Goal: Task Accomplishment & Management: Complete application form

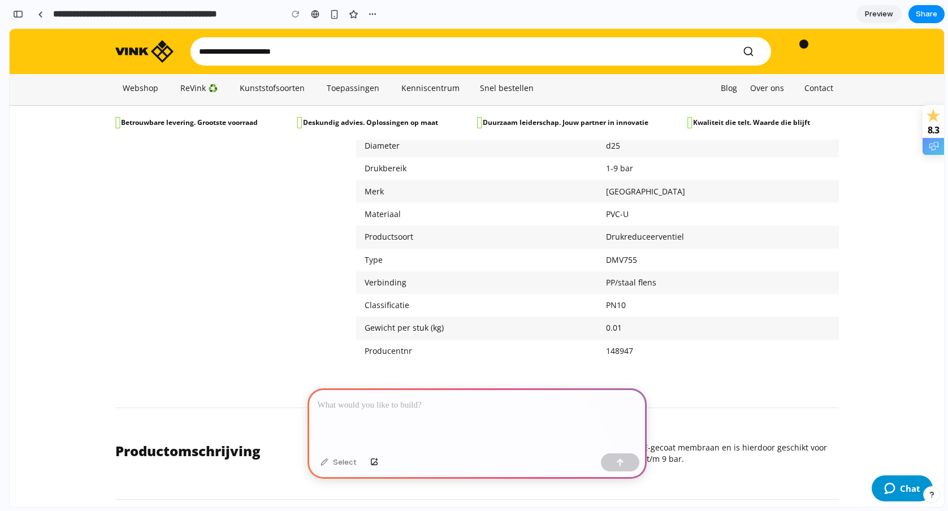
scroll to position [661, 0]
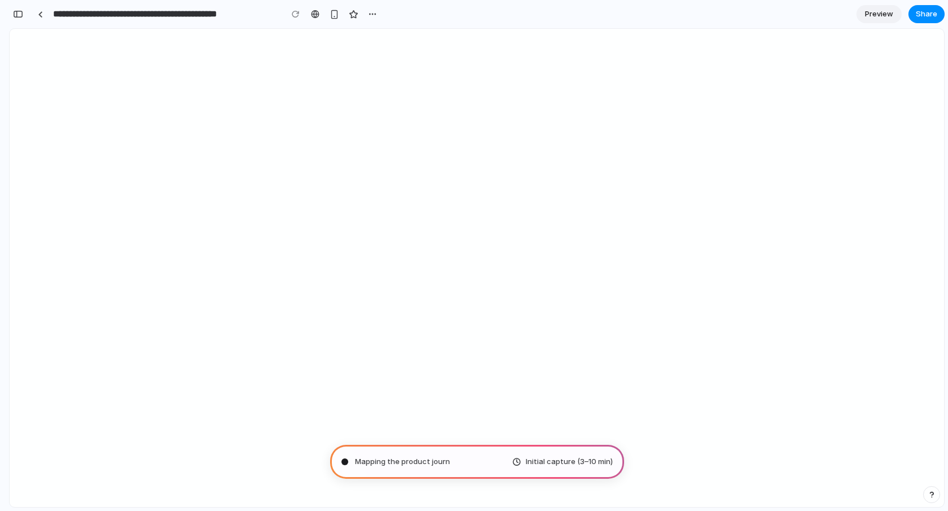
type input "**********"
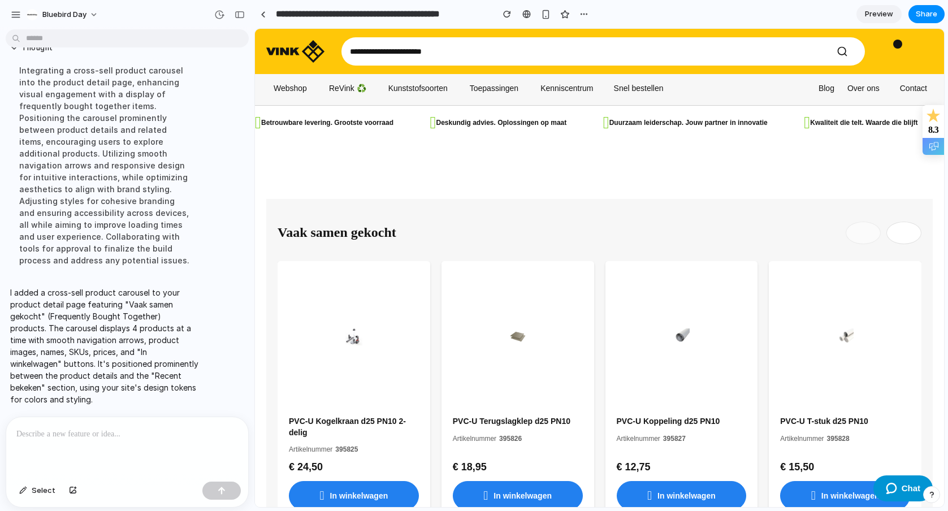
scroll to position [915, 0]
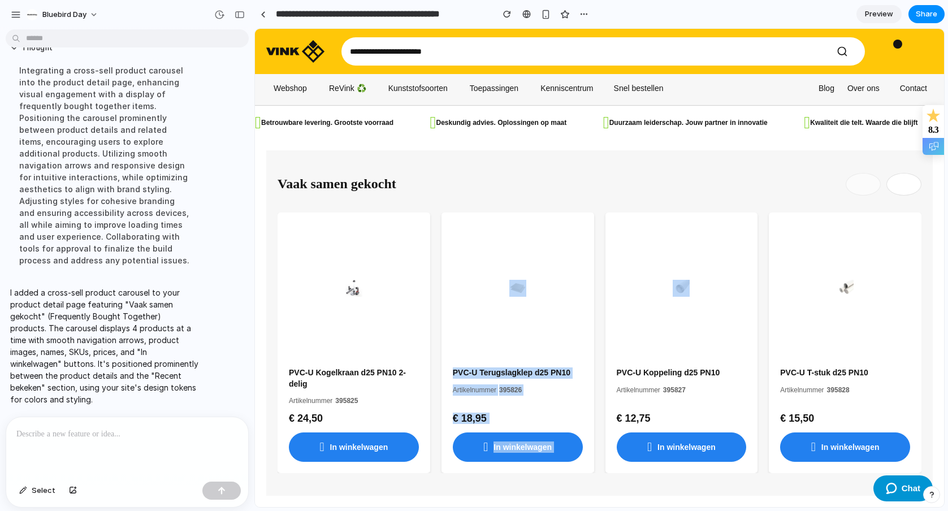
drag, startPoint x: 652, startPoint y: 317, endPoint x: 546, endPoint y: 321, distance: 106.9
click at [546, 321] on div "PVC-U Kogelkraan d25 PN10 2-delig Artikelnummer 395825 € 24,50 In winkelwagen P…" at bounding box center [600, 343] width 644 height 261
click at [902, 184] on button "Next products" at bounding box center [903, 184] width 35 height 23
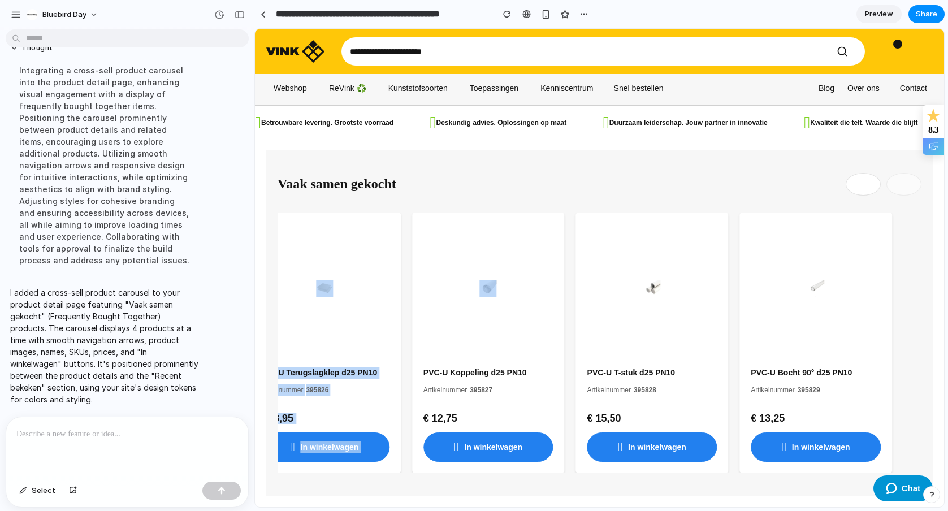
click at [868, 186] on button "Previous products" at bounding box center [863, 184] width 35 height 23
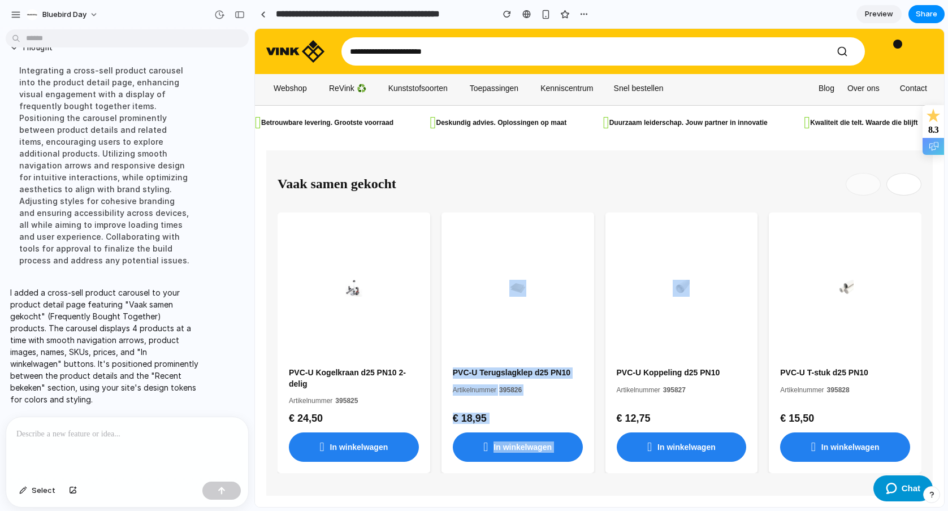
click at [886, 188] on button "Next products" at bounding box center [903, 184] width 35 height 23
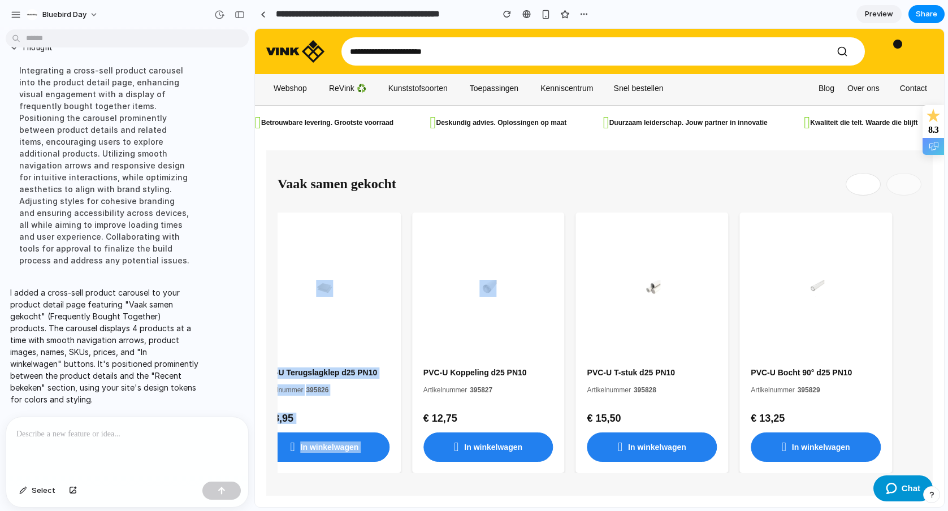
click at [864, 192] on button "Previous products" at bounding box center [863, 184] width 35 height 23
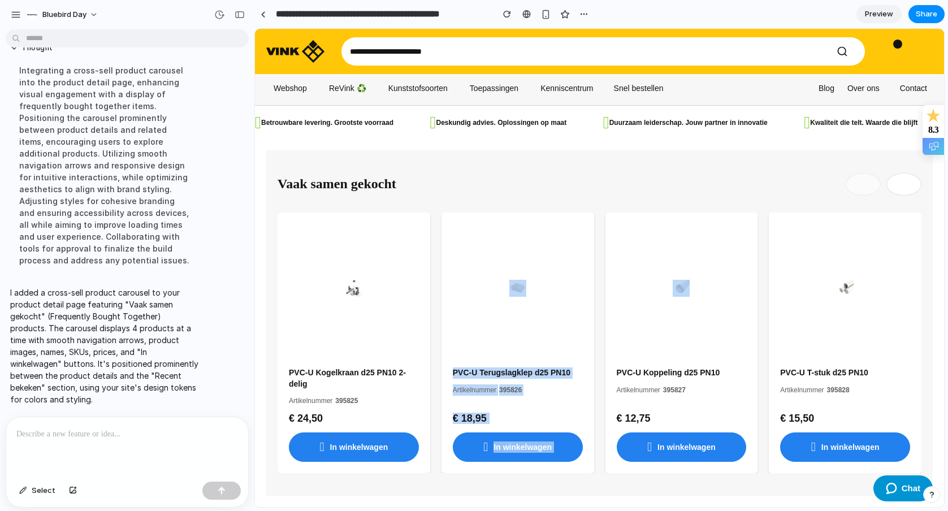
click at [616, 201] on div "Vaak samen gekocht PVC-U Kogelkraan d25 PN10 2-delig Artikelnummer 395825 € 24,…" at bounding box center [600, 323] width 644 height 301
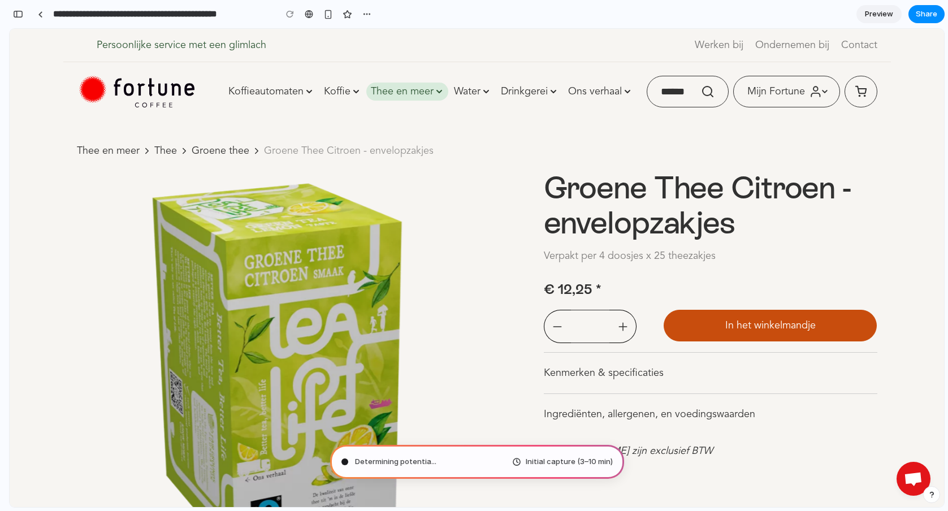
type input "**********"
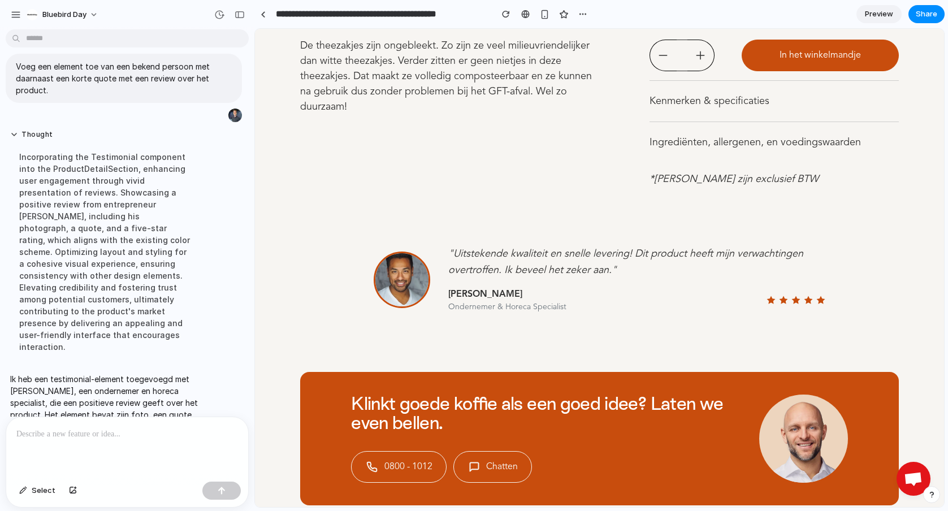
scroll to position [7, 0]
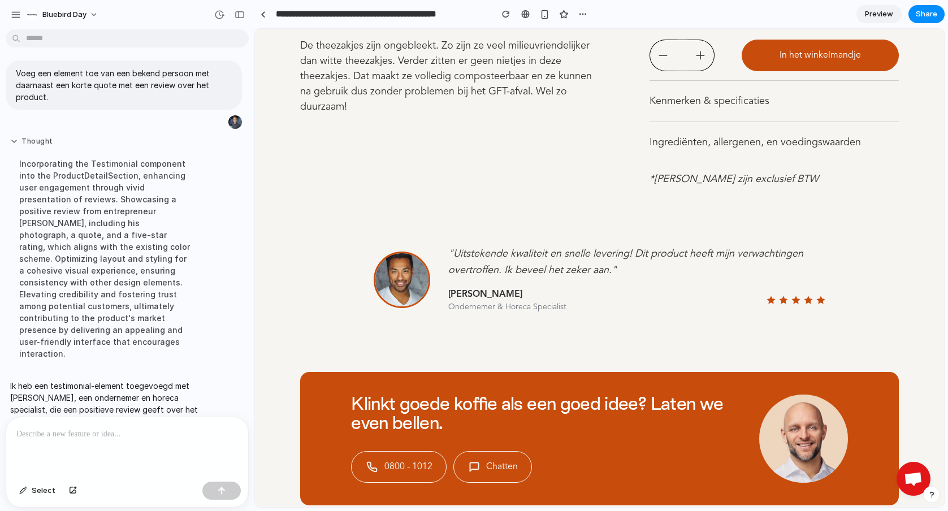
click at [17, 137] on button "Thought" at bounding box center [104, 142] width 189 height 10
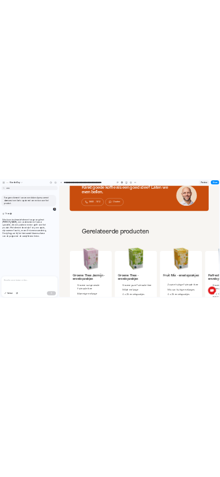
scroll to position [1169, 0]
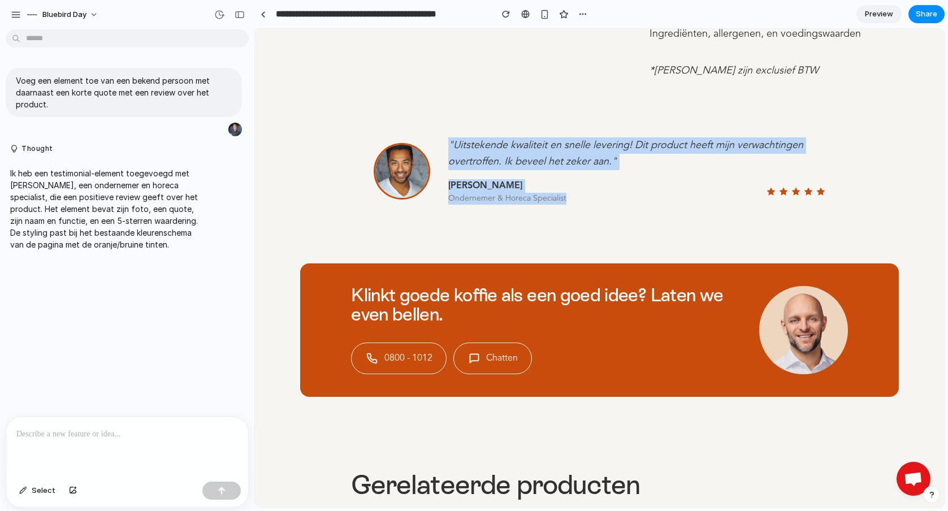
drag, startPoint x: 871, startPoint y: 176, endPoint x: 494, endPoint y: 130, distance: 379.8
click at [482, 119] on div ""Uitstekende kwaliteit en snelle levering! Dit product heeft mijn verwachtingen…" at bounding box center [599, 171] width 599 height 113
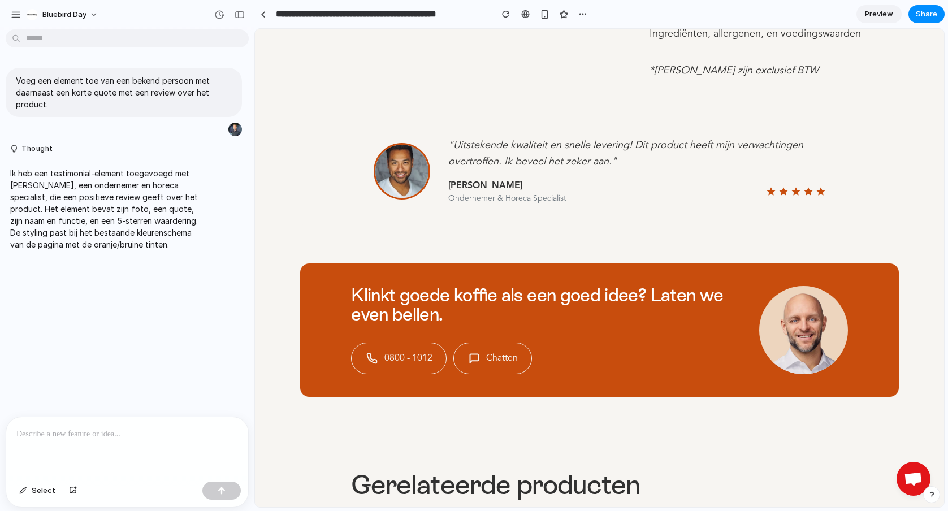
click at [586, 115] on div ""Uitstekende kwaliteit en snelle levering! Dit product heeft mijn verwachtingen…" at bounding box center [599, 171] width 599 height 113
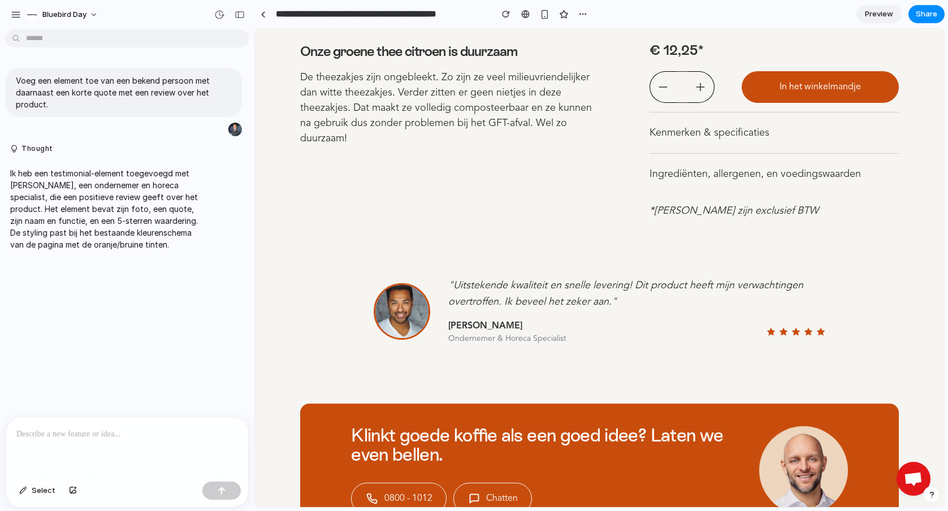
scroll to position [1087, 0]
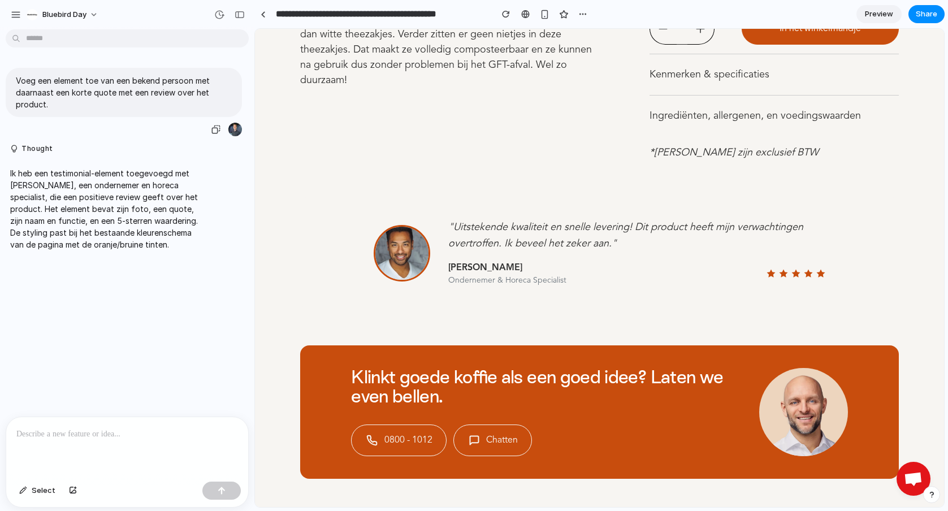
click at [107, 90] on p "Voeg een element toe van een bekend persoon met daarnaast een korte quote met e…" at bounding box center [124, 93] width 216 height 36
copy div "Voeg een element toe van een bekend persoon met daarnaast een korte quote met e…"
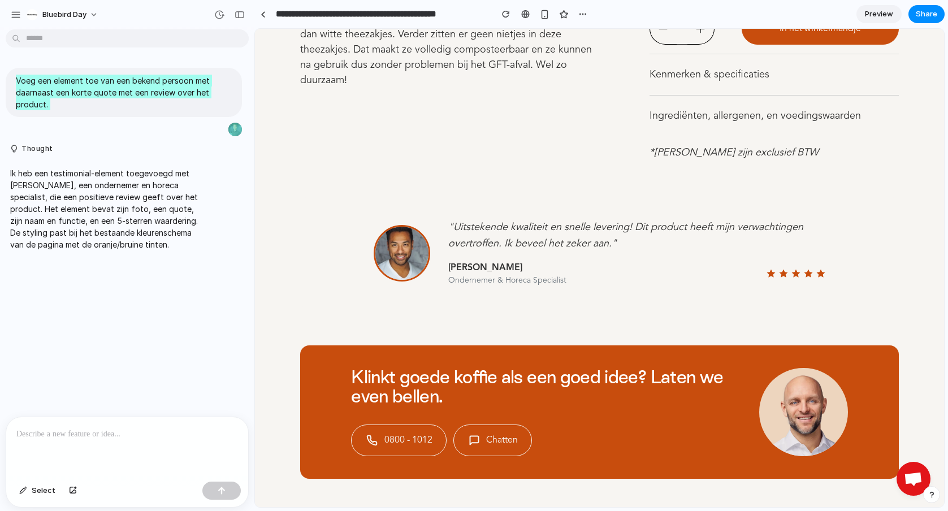
drag, startPoint x: 802, startPoint y: 274, endPoint x: 750, endPoint y: 279, distance: 52.3
click at [750, 279] on div "Jan Smit Ondernemer & Horeca Specialist" at bounding box center [637, 273] width 378 height 25
click at [811, 279] on div "Jan Smit Ondernemer & Horeca Specialist" at bounding box center [637, 273] width 378 height 25
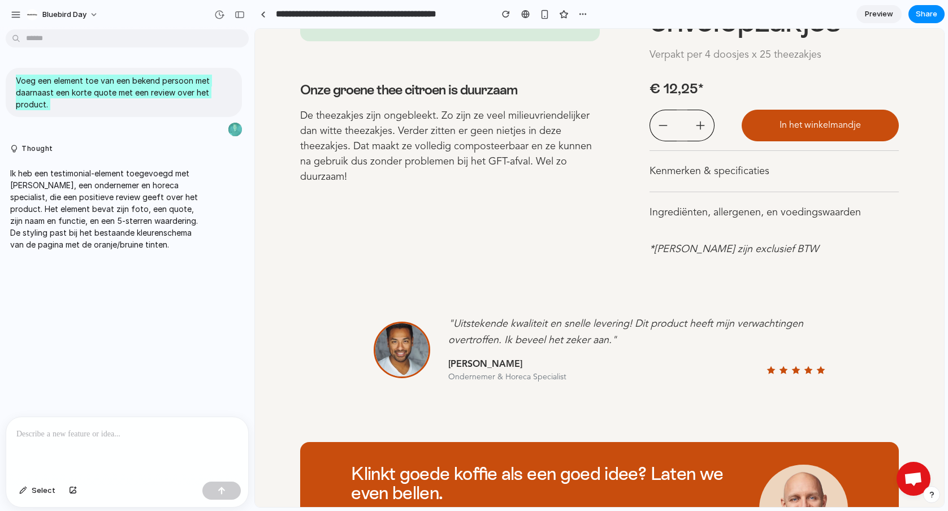
scroll to position [983, 0]
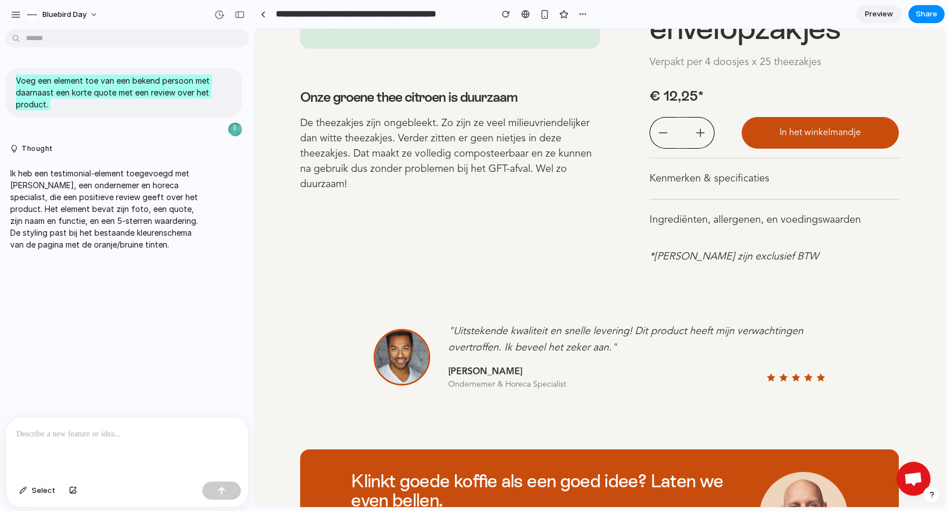
click at [480, 193] on div "Onze groene thee citroen is duurzaam De theezakjes zijn ongebleekt. Zo zijn ze …" at bounding box center [450, 145] width 300 height 113
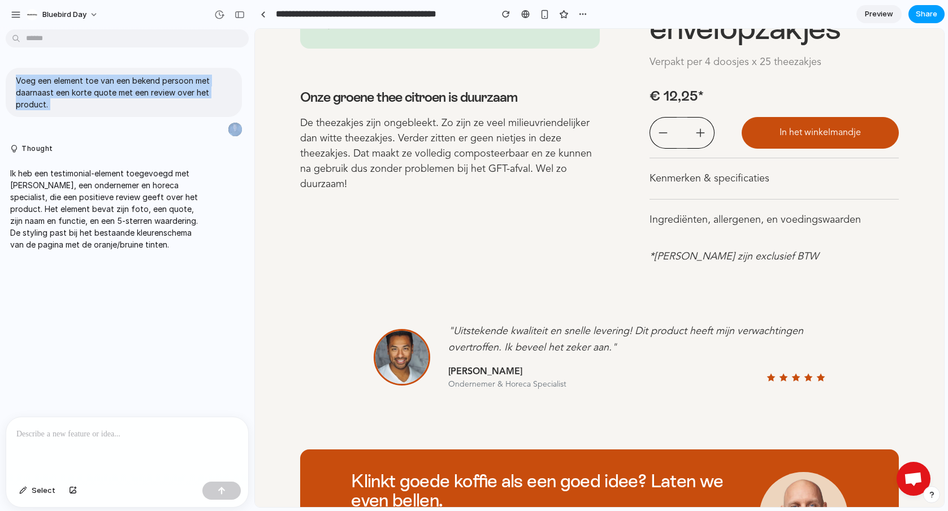
click at [927, 15] on span "Share" at bounding box center [926, 13] width 21 height 11
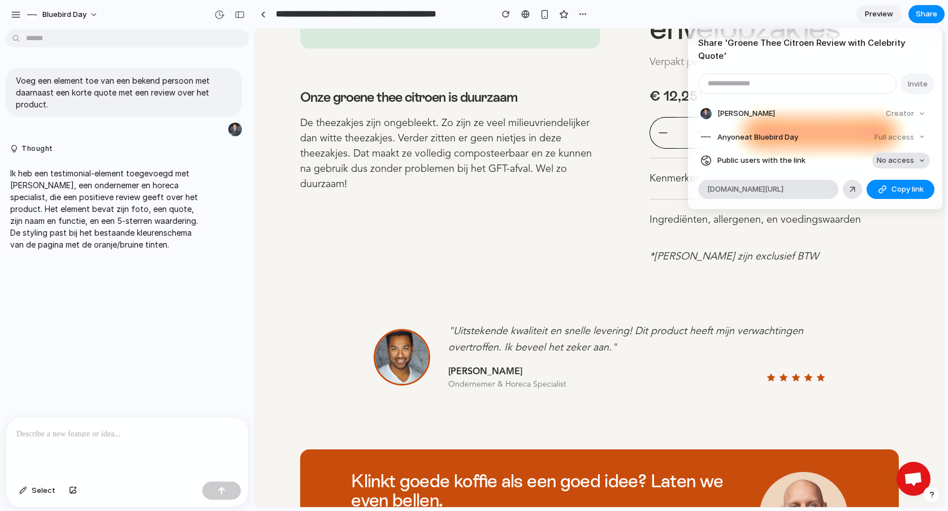
click at [913, 155] on span "No access" at bounding box center [895, 160] width 37 height 11
click at [908, 188] on li "Full access" at bounding box center [894, 190] width 67 height 18
click at [899, 184] on span "Copy link" at bounding box center [908, 189] width 32 height 11
click at [743, 301] on div "Share ' Groene Thee Citroen Review with Celebrity Quote ' Invite Stef Gommers C…" at bounding box center [474, 255] width 948 height 511
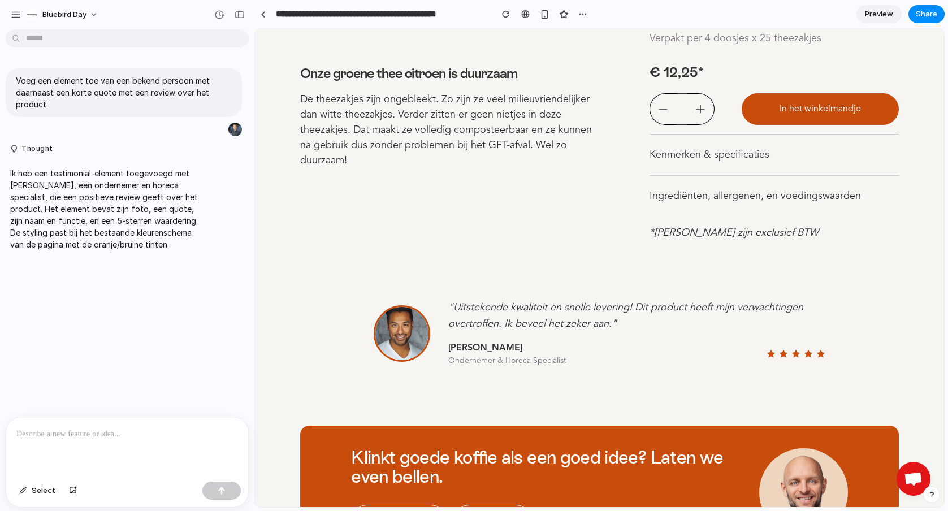
scroll to position [890, 0]
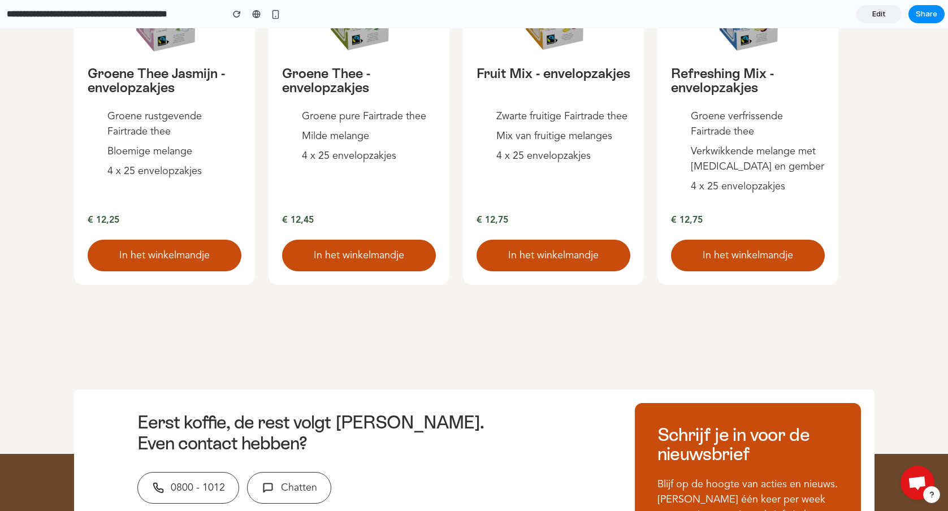
scroll to position [1178, 0]
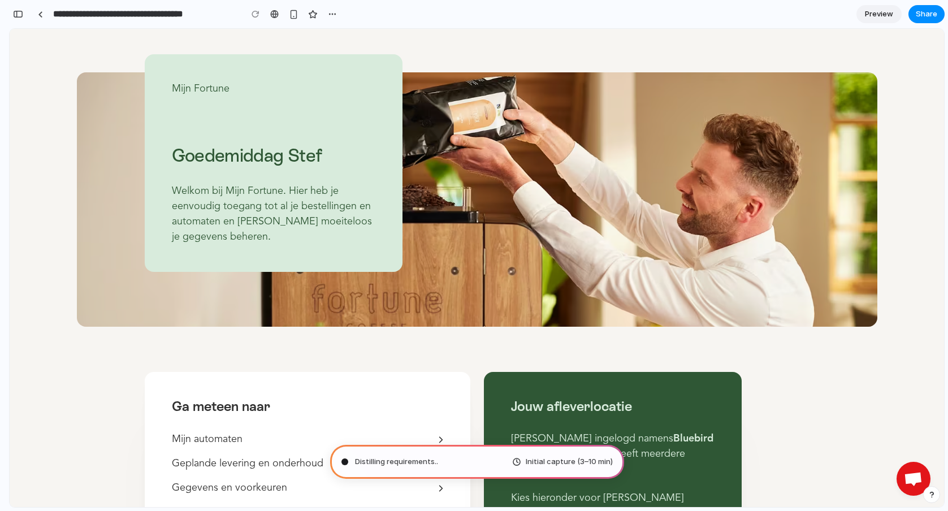
scroll to position [148, 0]
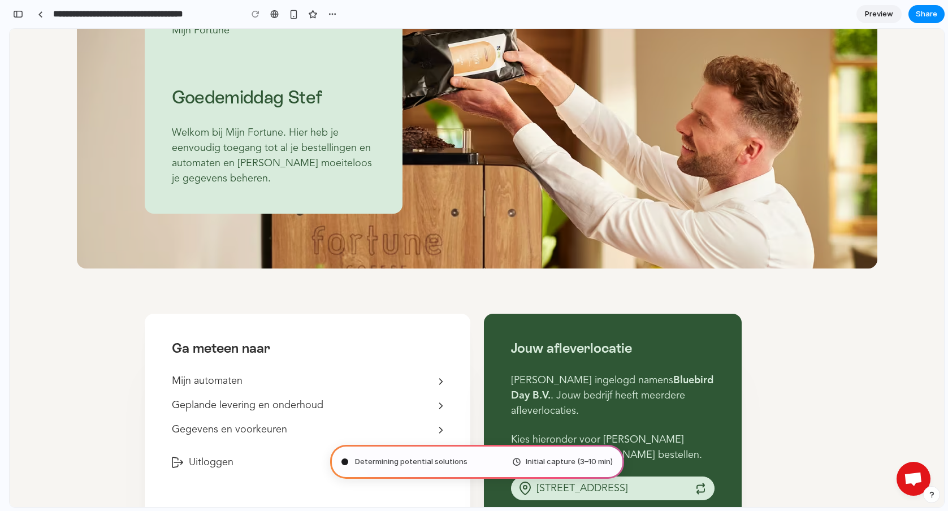
type input "**********"
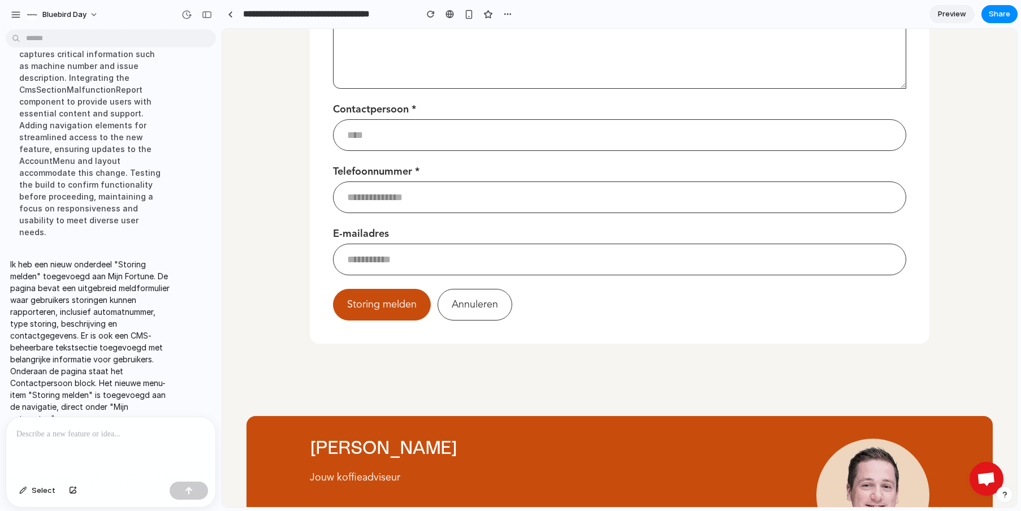
scroll to position [309, 0]
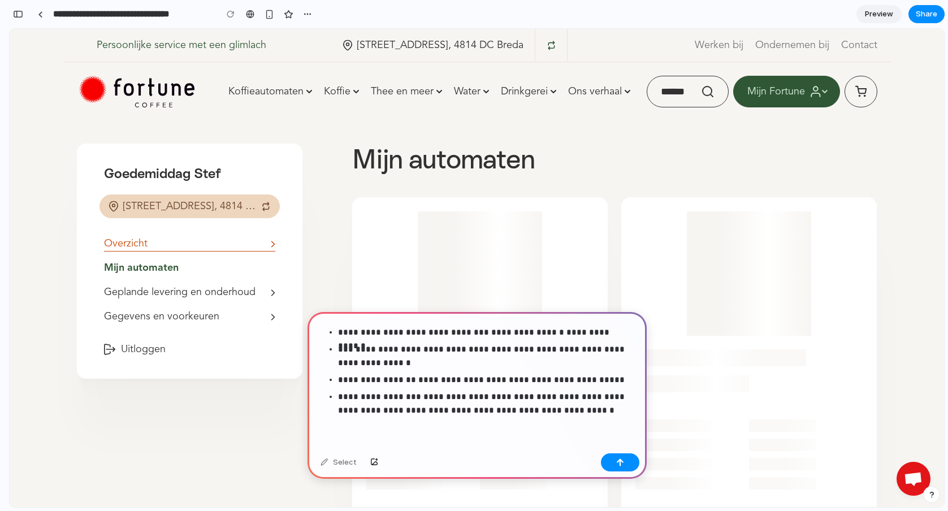
click at [120, 246] on span "Overzicht" at bounding box center [126, 243] width 44 height 15
click at [181, 295] on span "Geplande levering en onderhoud" at bounding box center [180, 292] width 152 height 15
click at [720, 134] on main "Mijn Fortune Goedemiddag Stef" at bounding box center [477, 435] width 934 height 628
click at [624, 464] on div "button" at bounding box center [620, 462] width 8 height 8
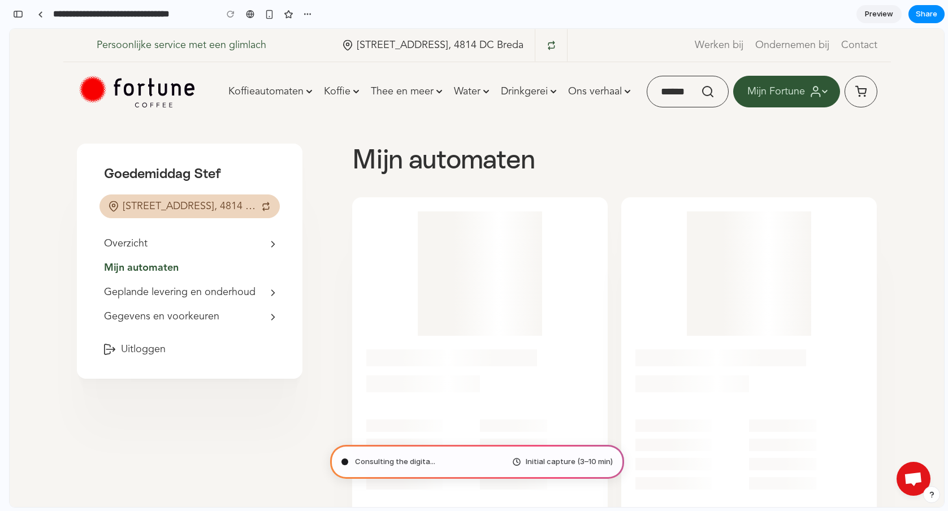
type input "**********"
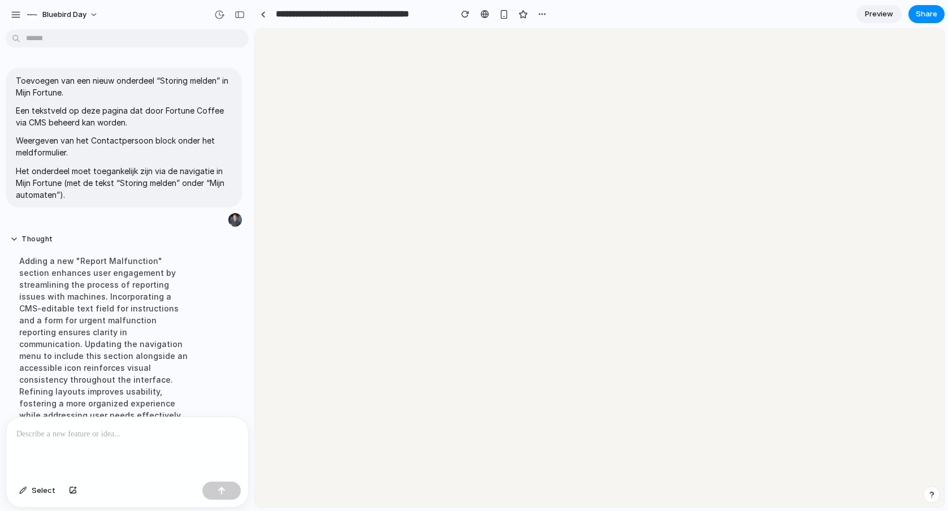
select select "******"
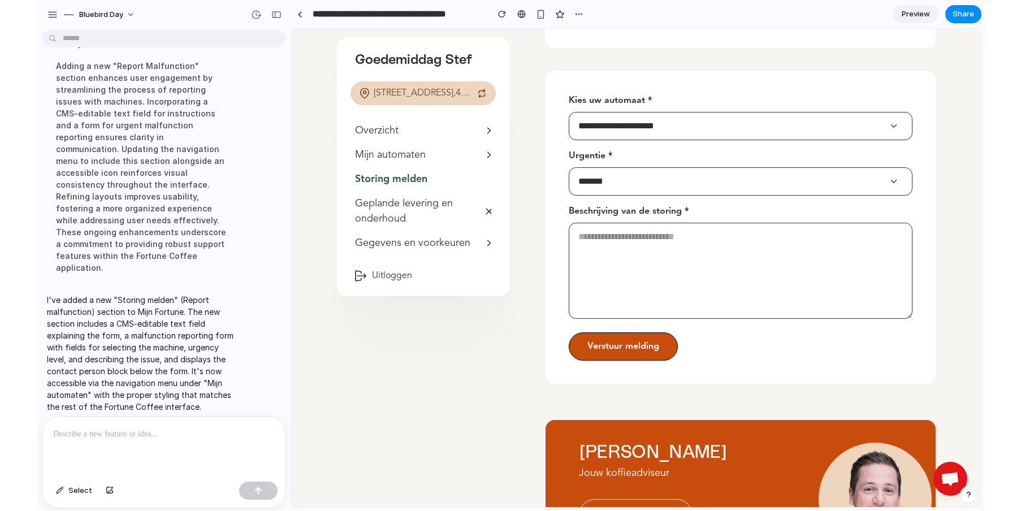
scroll to position [415, 0]
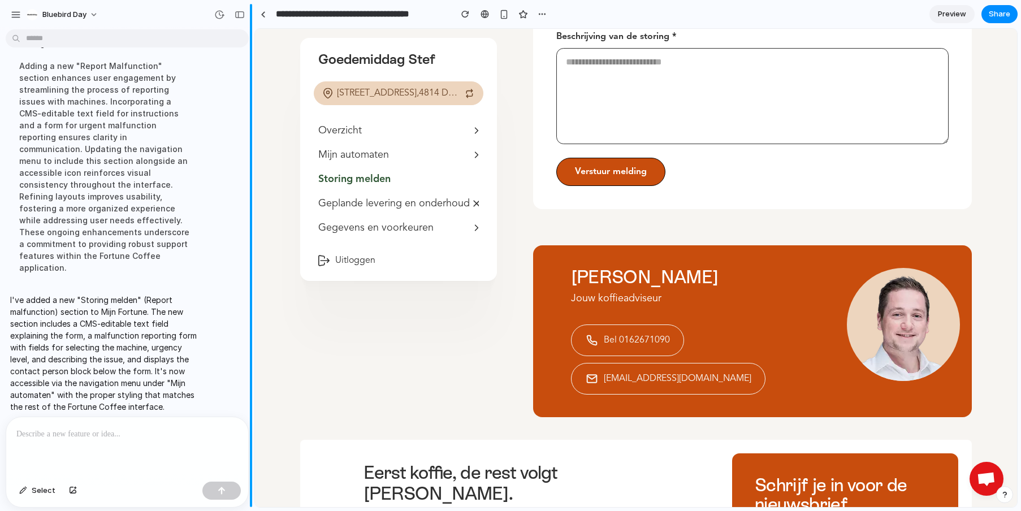
click at [253, 135] on div "Bluebird Day Toevoegen van een nieuw onderdeel “Storing melden” in Mijn Fortune…" at bounding box center [510, 255] width 1021 height 511
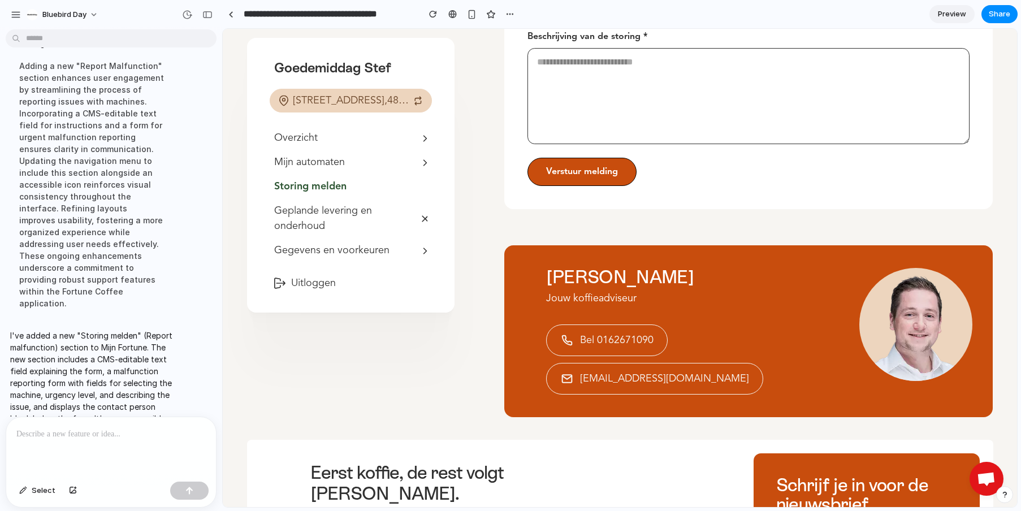
drag, startPoint x: 252, startPoint y: 135, endPoint x: 222, endPoint y: 136, distance: 30.0
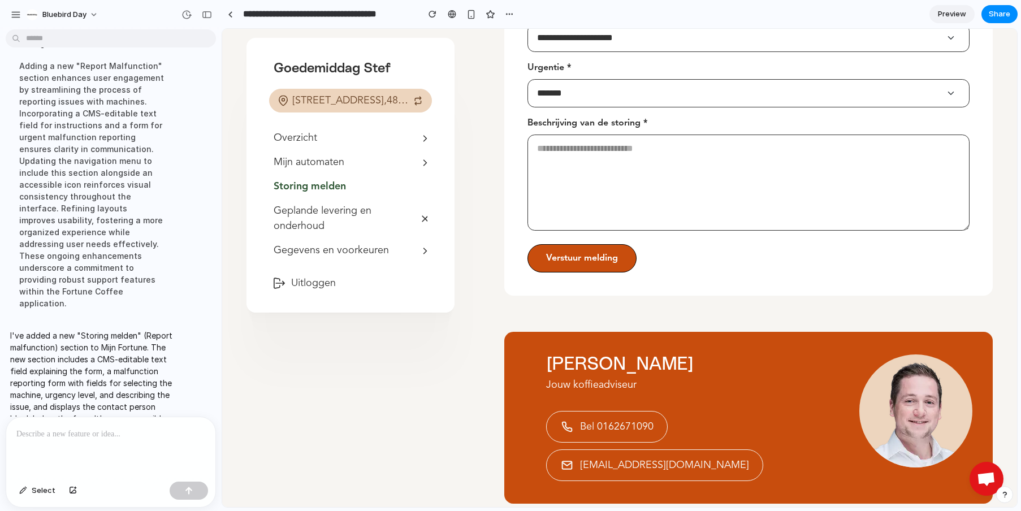
scroll to position [270, 0]
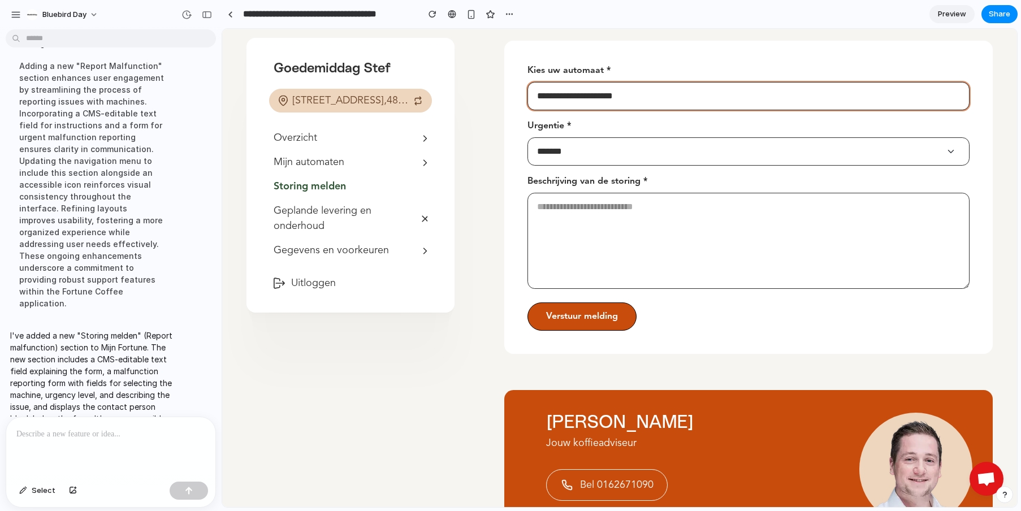
click at [648, 100] on select "**********" at bounding box center [748, 96] width 442 height 28
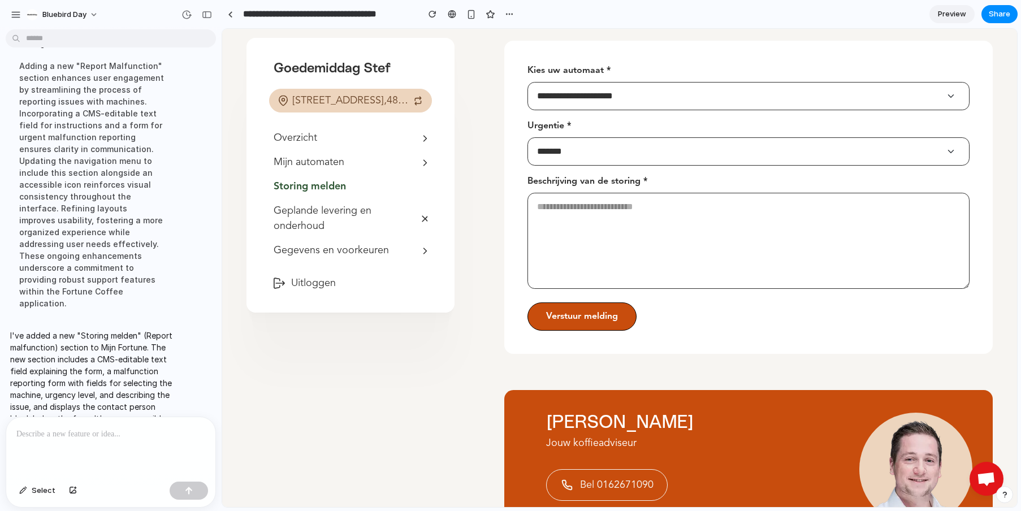
click at [671, 64] on label "Kies uw automaat *" at bounding box center [748, 71] width 442 height 14
click at [671, 82] on select "**********" at bounding box center [748, 96] width 442 height 28
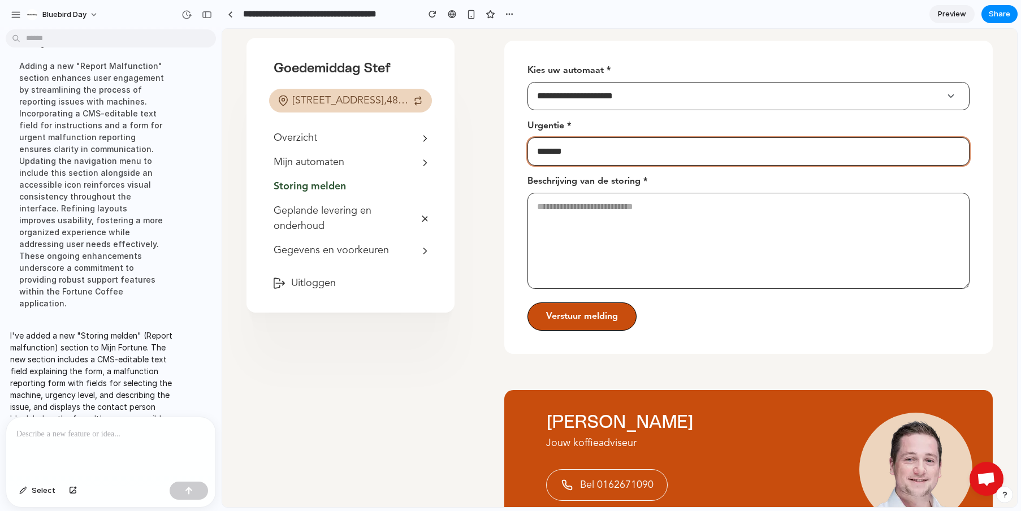
click at [667, 146] on select "**** ******* **** ******" at bounding box center [748, 151] width 442 height 28
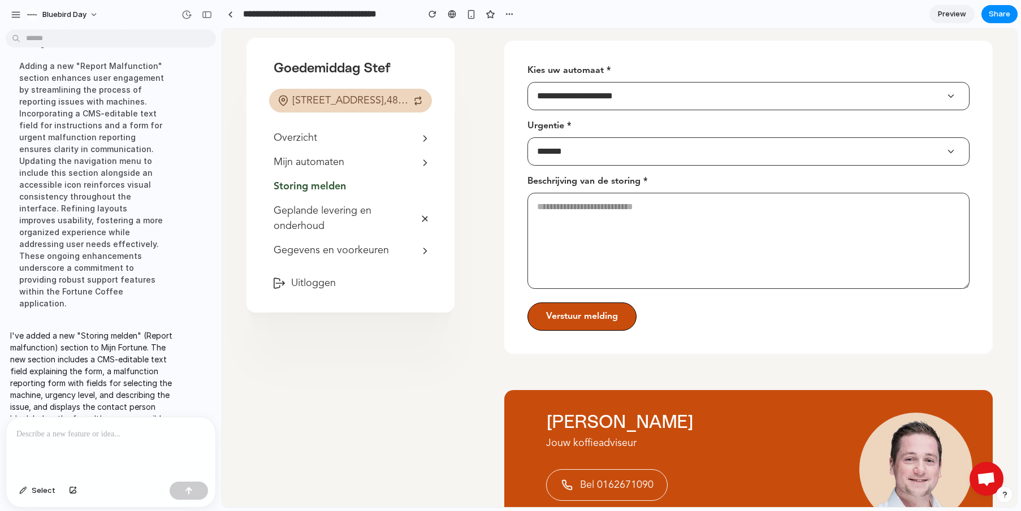
click at [676, 120] on label "Urgentie *" at bounding box center [748, 126] width 442 height 14
click at [676, 137] on select "**** ******* **** ******" at bounding box center [748, 151] width 442 height 28
click at [947, 14] on span "Share" at bounding box center [999, 13] width 21 height 11
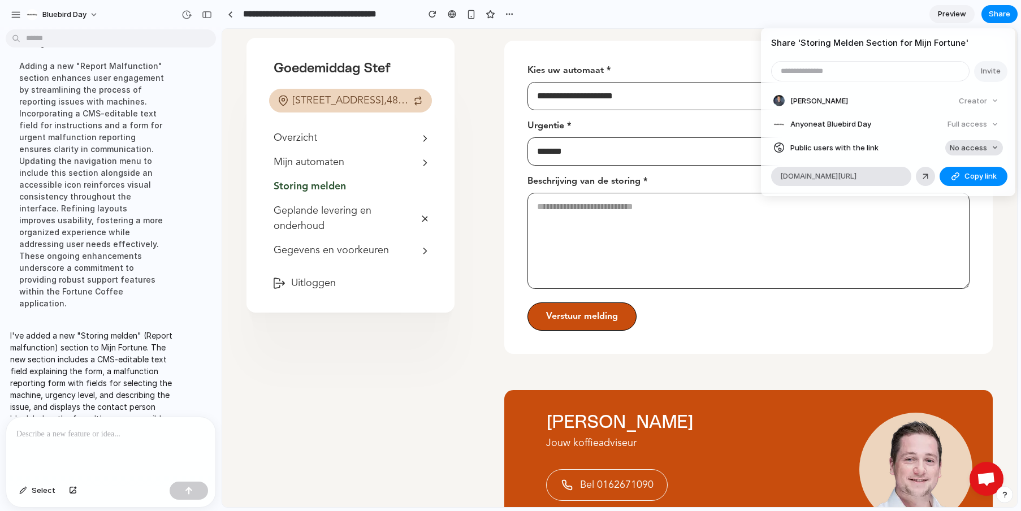
click at [947, 145] on div "button" at bounding box center [995, 147] width 7 height 7
click at [947, 188] on span "Full access" at bounding box center [958, 189] width 40 height 11
click at [947, 174] on span "Copy link" at bounding box center [980, 176] width 32 height 11
click at [630, 55] on div "Share ' Storing Melden Section for Mijn Fortune ' Invite Stef Gommers Creator A…" at bounding box center [510, 255] width 1021 height 511
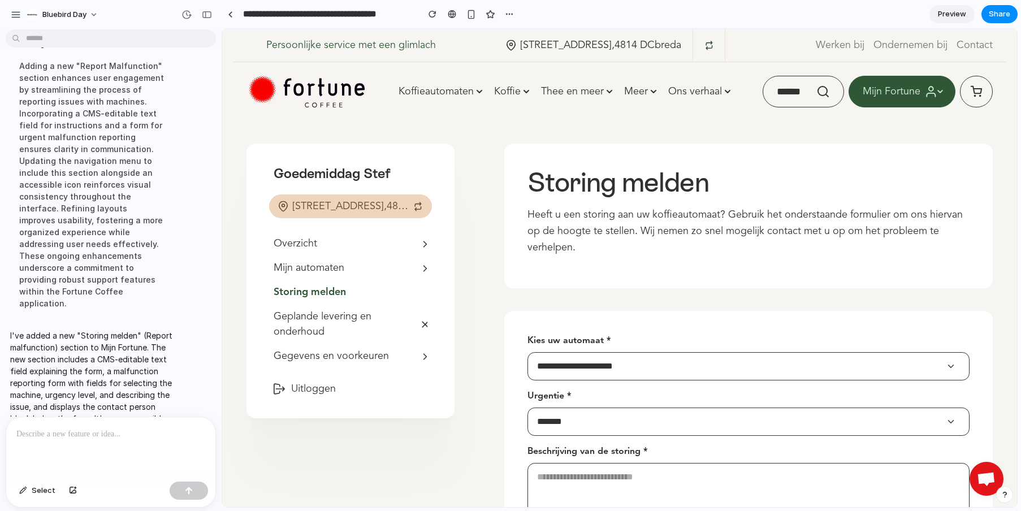
scroll to position [7, 0]
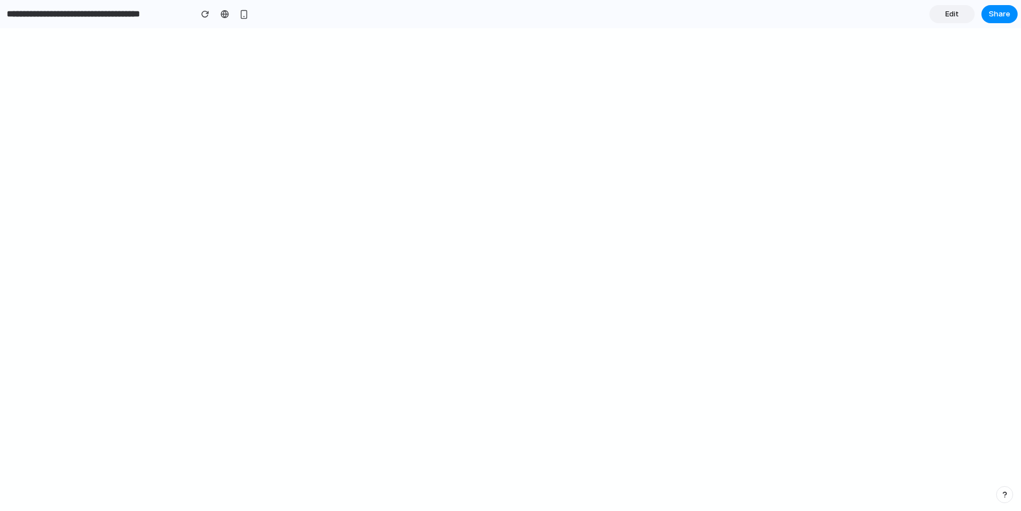
select select "******"
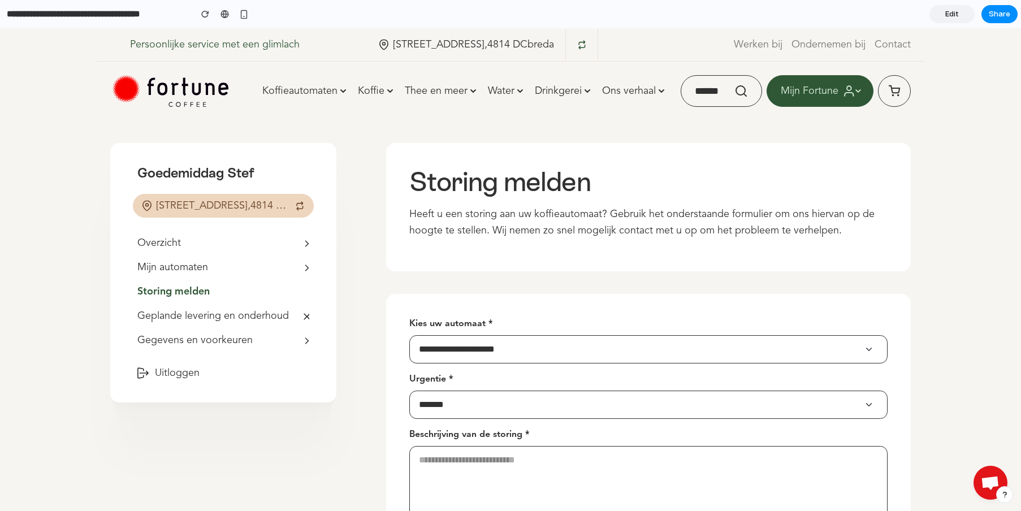
click at [960, 15] on link "Edit" at bounding box center [951, 14] width 45 height 18
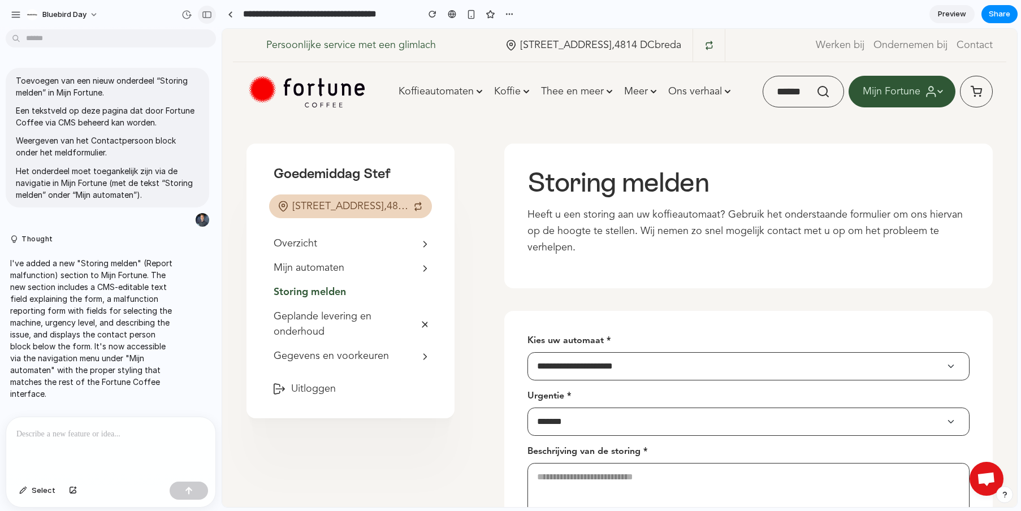
click at [207, 15] on div "button" at bounding box center [207, 15] width 10 height 8
